Goal: Transaction & Acquisition: Book appointment/travel/reservation

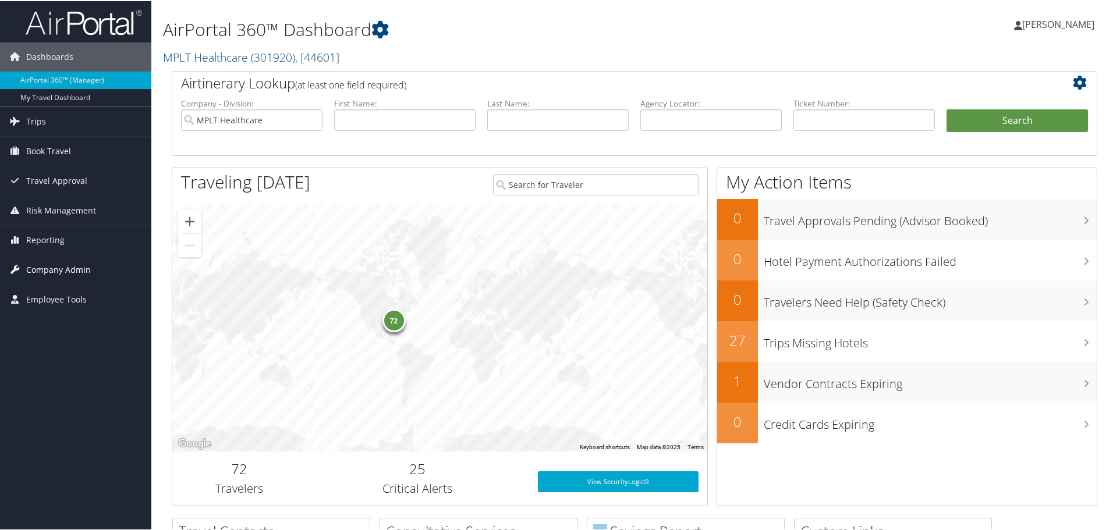
click at [42, 262] on span "Company Admin" at bounding box center [58, 268] width 65 height 29
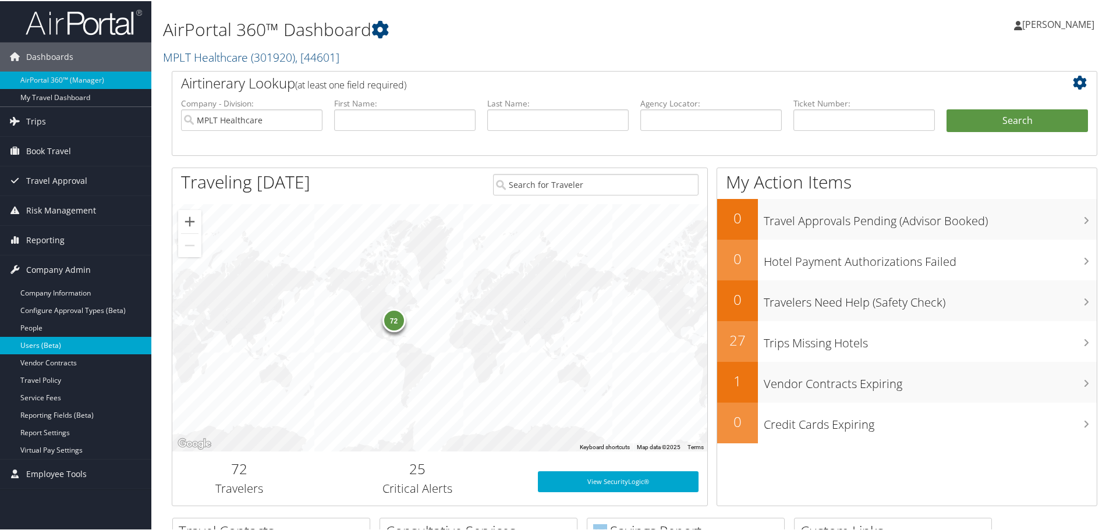
click at [49, 350] on link "Users (Beta)" at bounding box center [75, 344] width 151 height 17
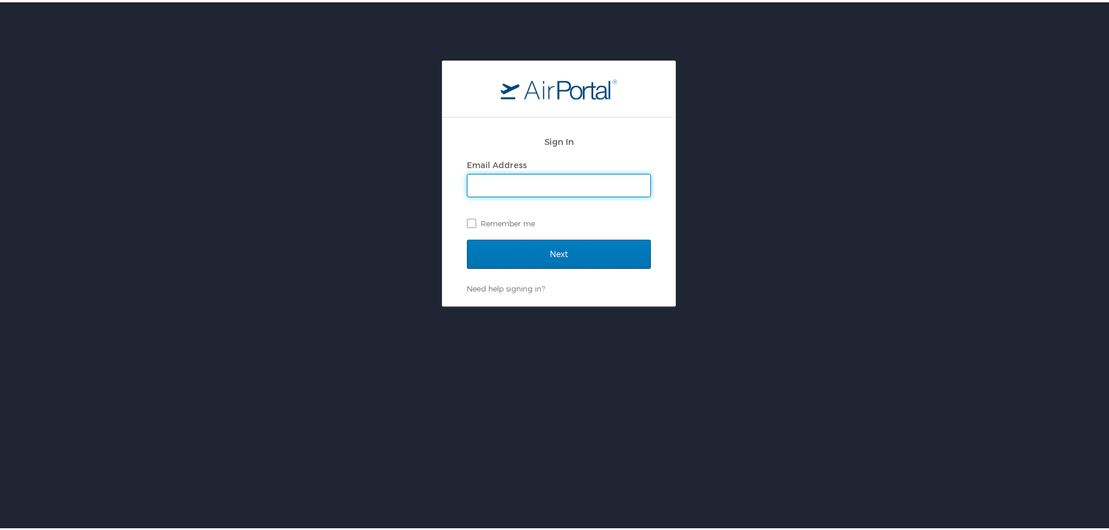
click at [544, 186] on input "Email Address" at bounding box center [558, 183] width 183 height 22
type input "jarrieta@mplthealthcare.com"
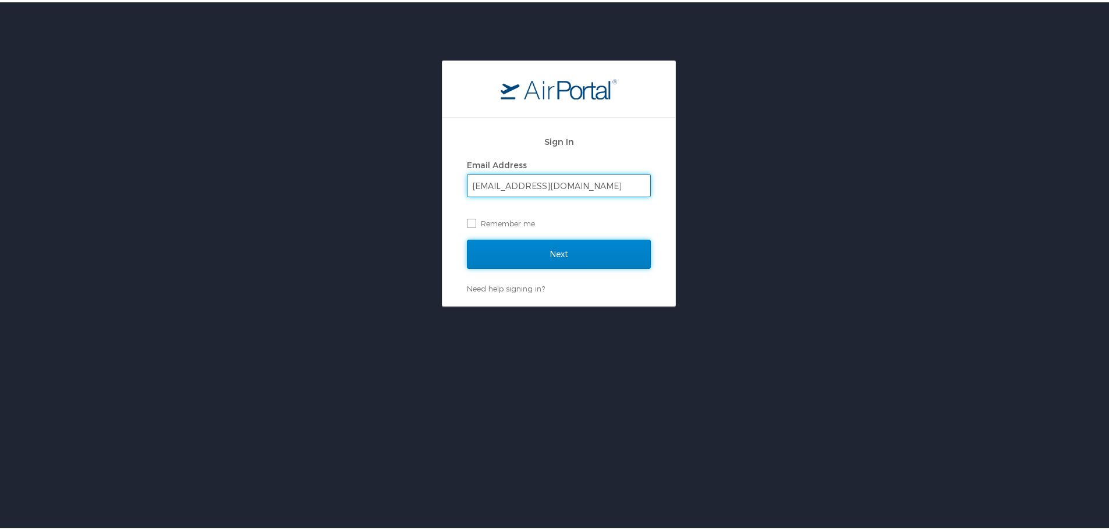
click at [542, 251] on input "Next" at bounding box center [559, 251] width 184 height 29
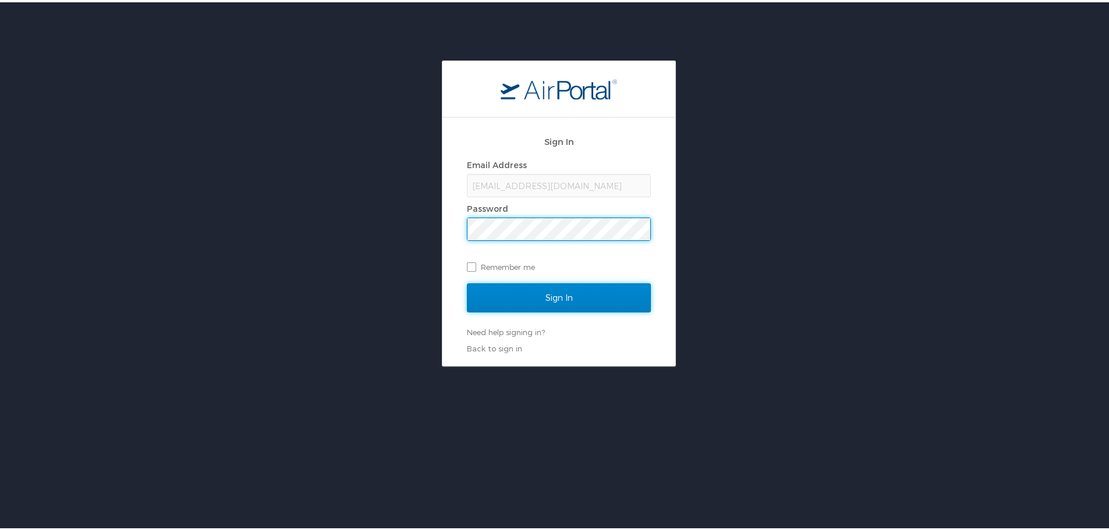
click at [538, 292] on input "Sign In" at bounding box center [559, 295] width 184 height 29
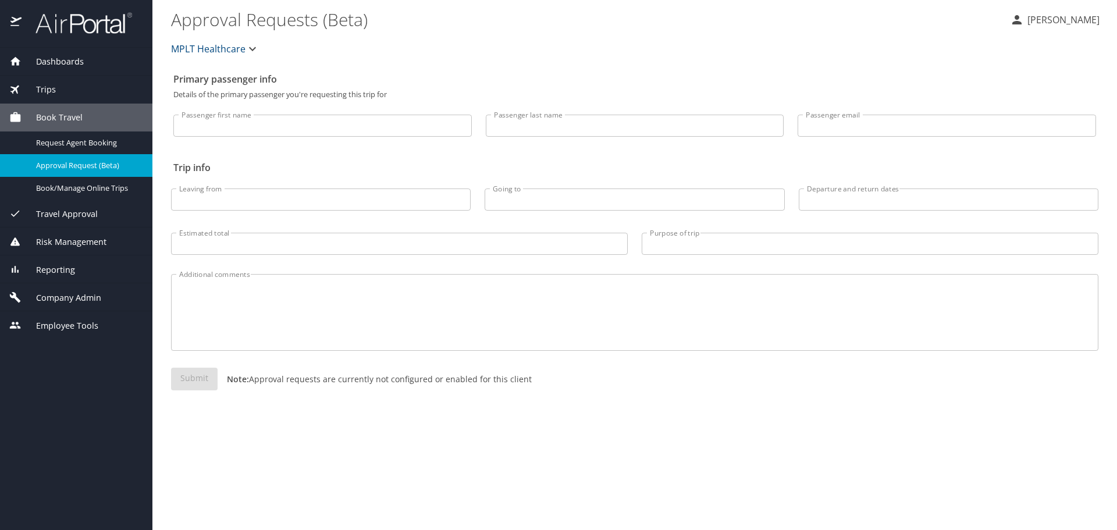
click at [80, 295] on span "Company Admin" at bounding box center [62, 298] width 80 height 13
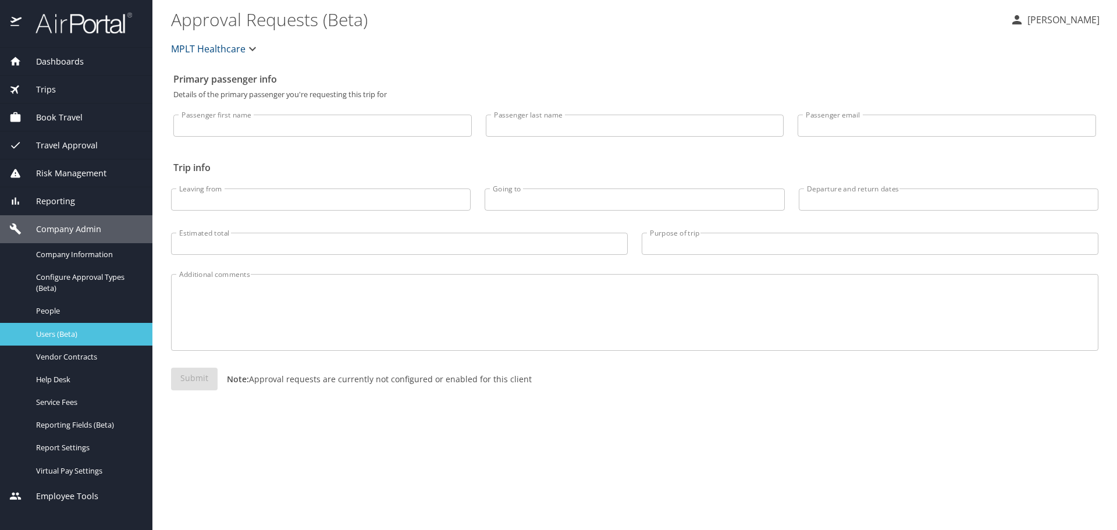
click at [74, 333] on span "Users (Beta)" at bounding box center [87, 334] width 102 height 11
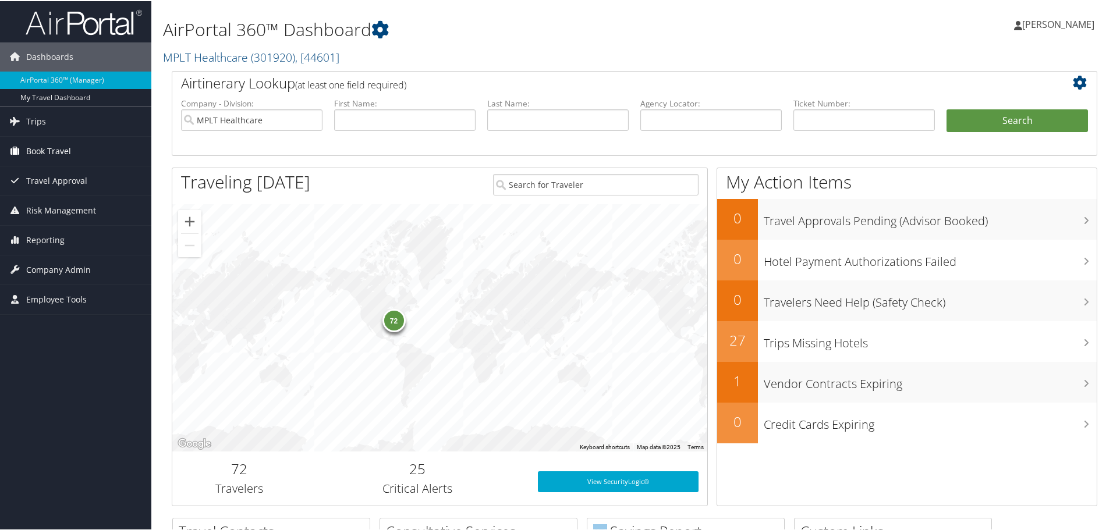
click at [69, 150] on span "Book Travel" at bounding box center [48, 150] width 45 height 29
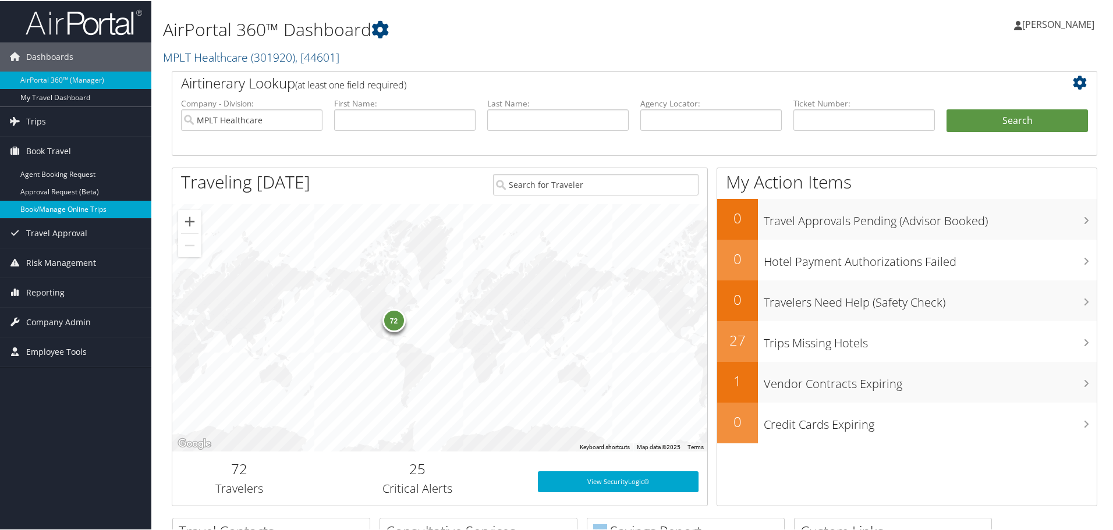
click at [94, 202] on link "Book/Manage Online Trips" at bounding box center [75, 208] width 151 height 17
